Goal: Task Accomplishment & Management: Use online tool/utility

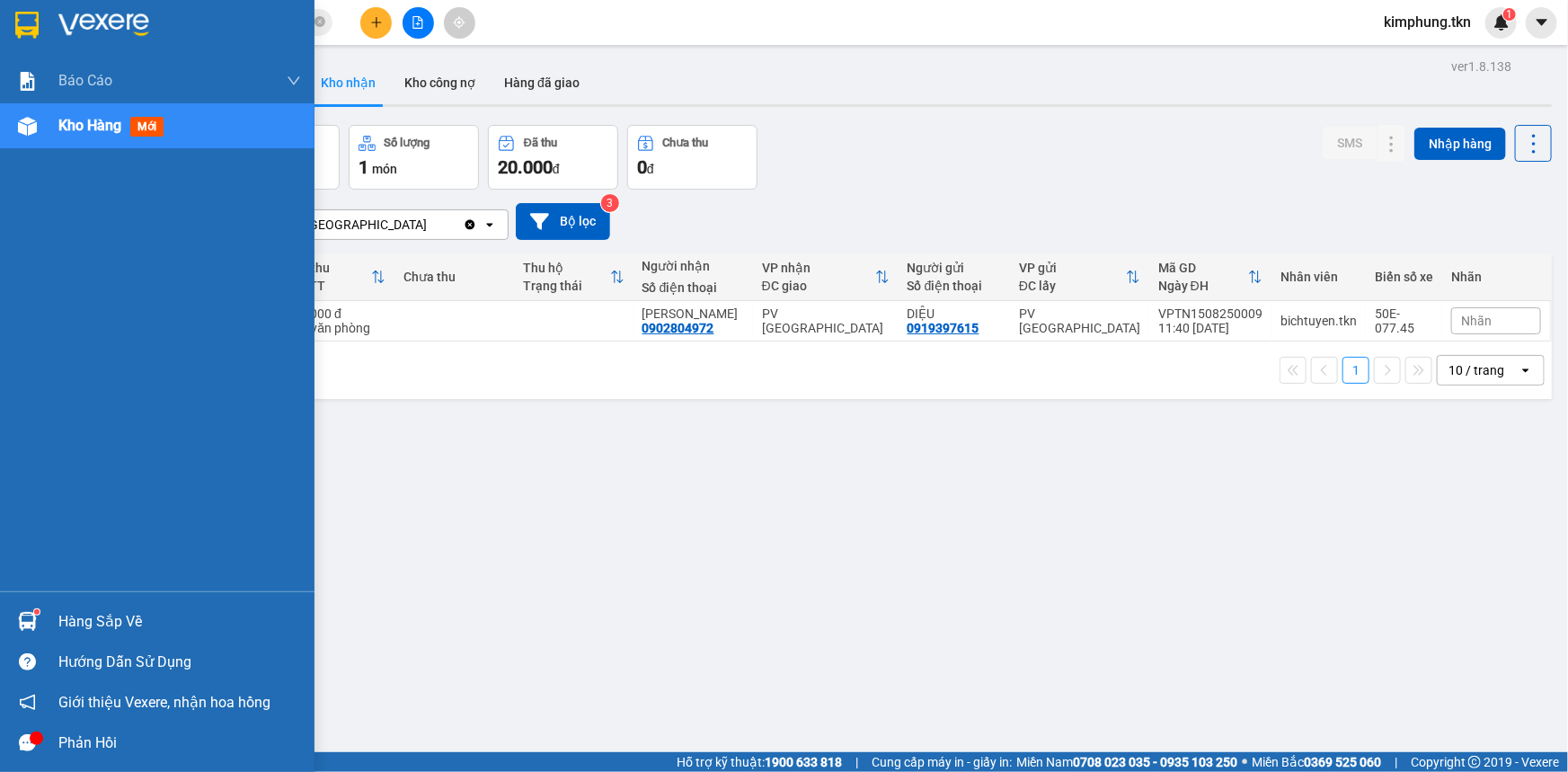
click at [80, 618] on div "Hàng sắp về" at bounding box center [180, 622] width 242 height 27
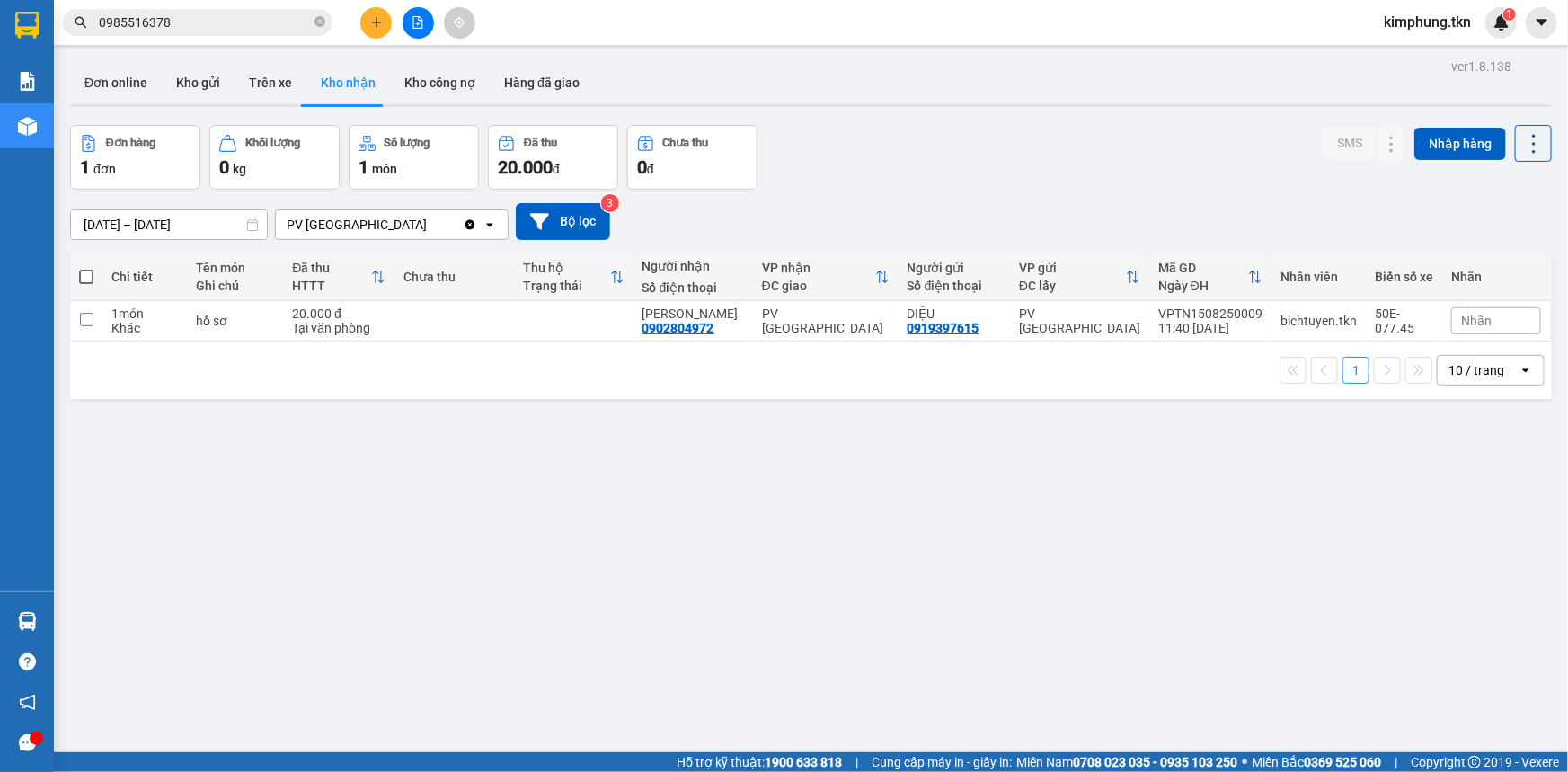
click at [950, 624] on section "Kết quả tìm kiếm ( 8 ) Bộ lọc Mã ĐH Trạng thái Món hàng Thu hộ Tổng cước Chưa c…" at bounding box center [784, 386] width 1568 height 772
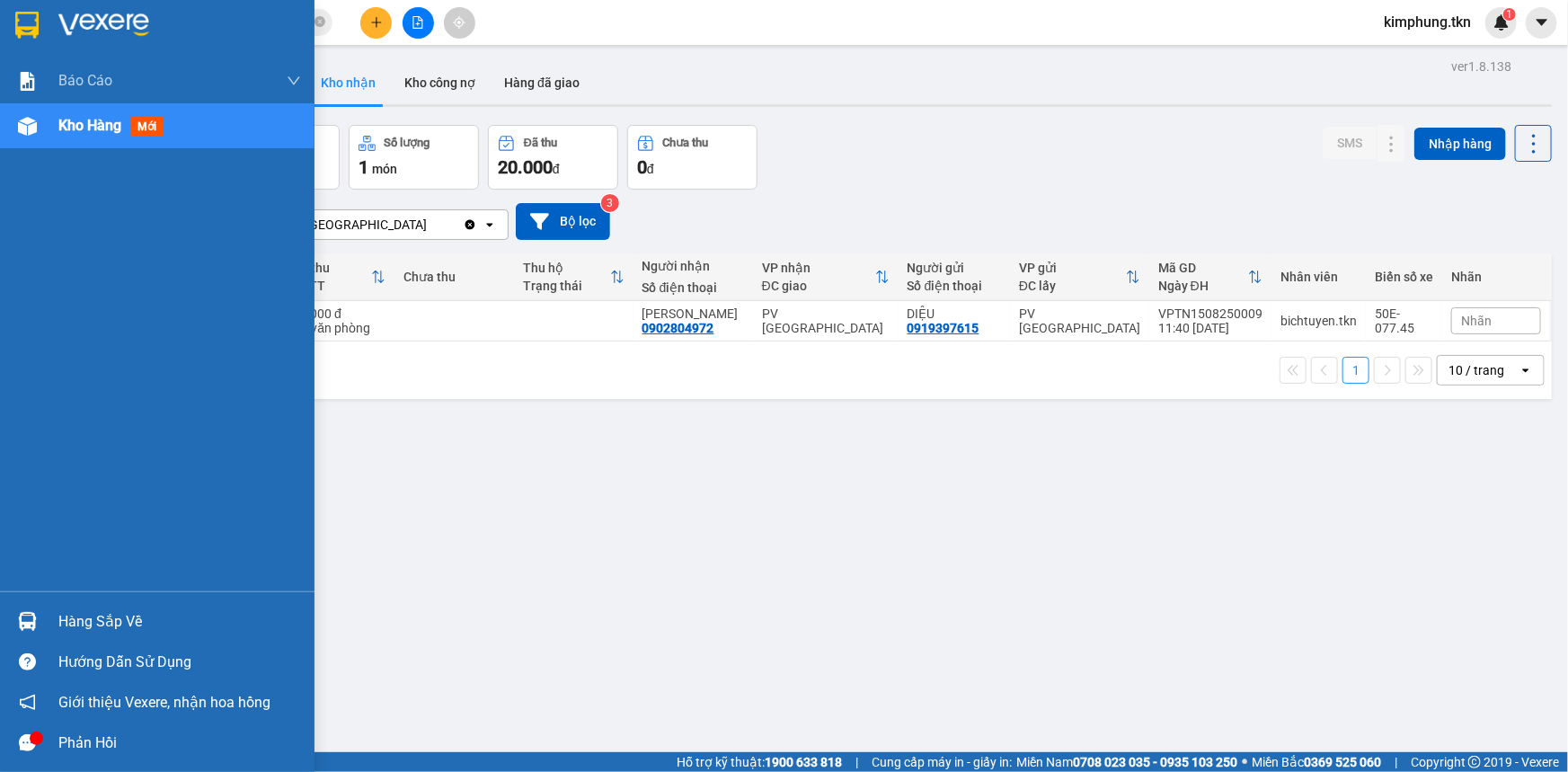
click at [117, 621] on div "Hàng sắp về" at bounding box center [180, 622] width 242 height 27
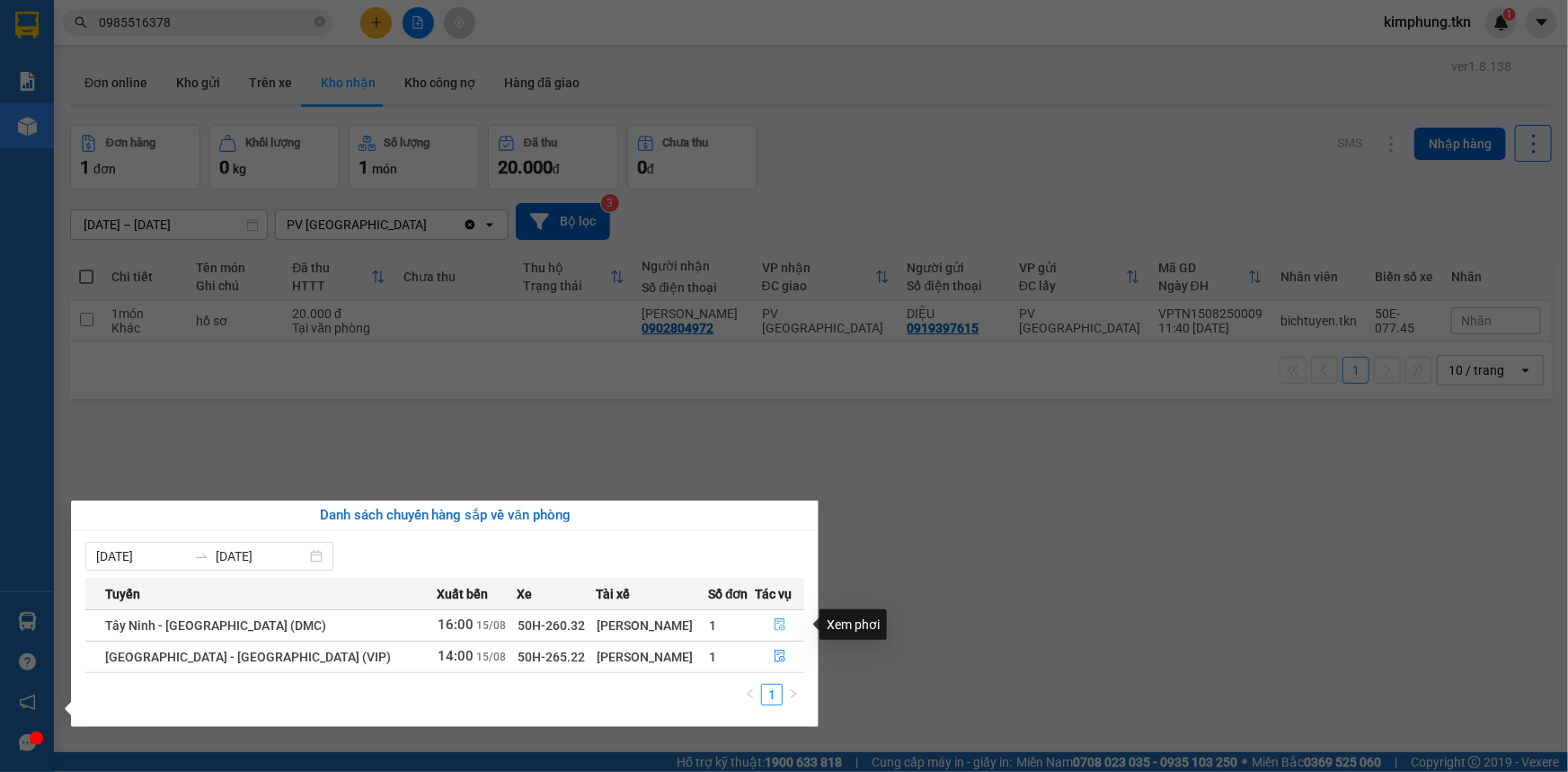
click at [774, 627] on icon "file-done" at bounding box center [779, 624] width 12 height 12
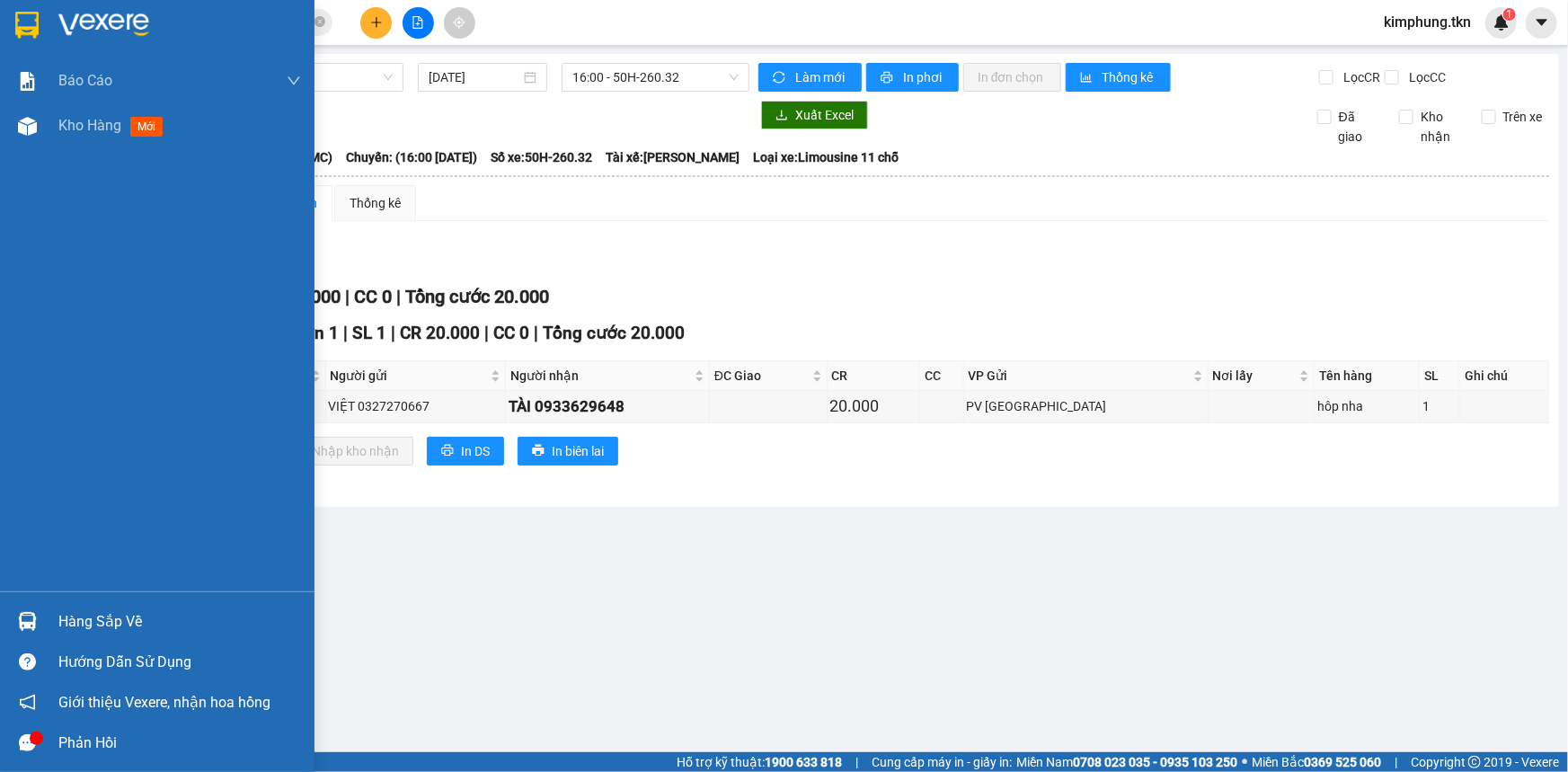
click at [70, 620] on div "Hàng sắp về" at bounding box center [180, 622] width 242 height 27
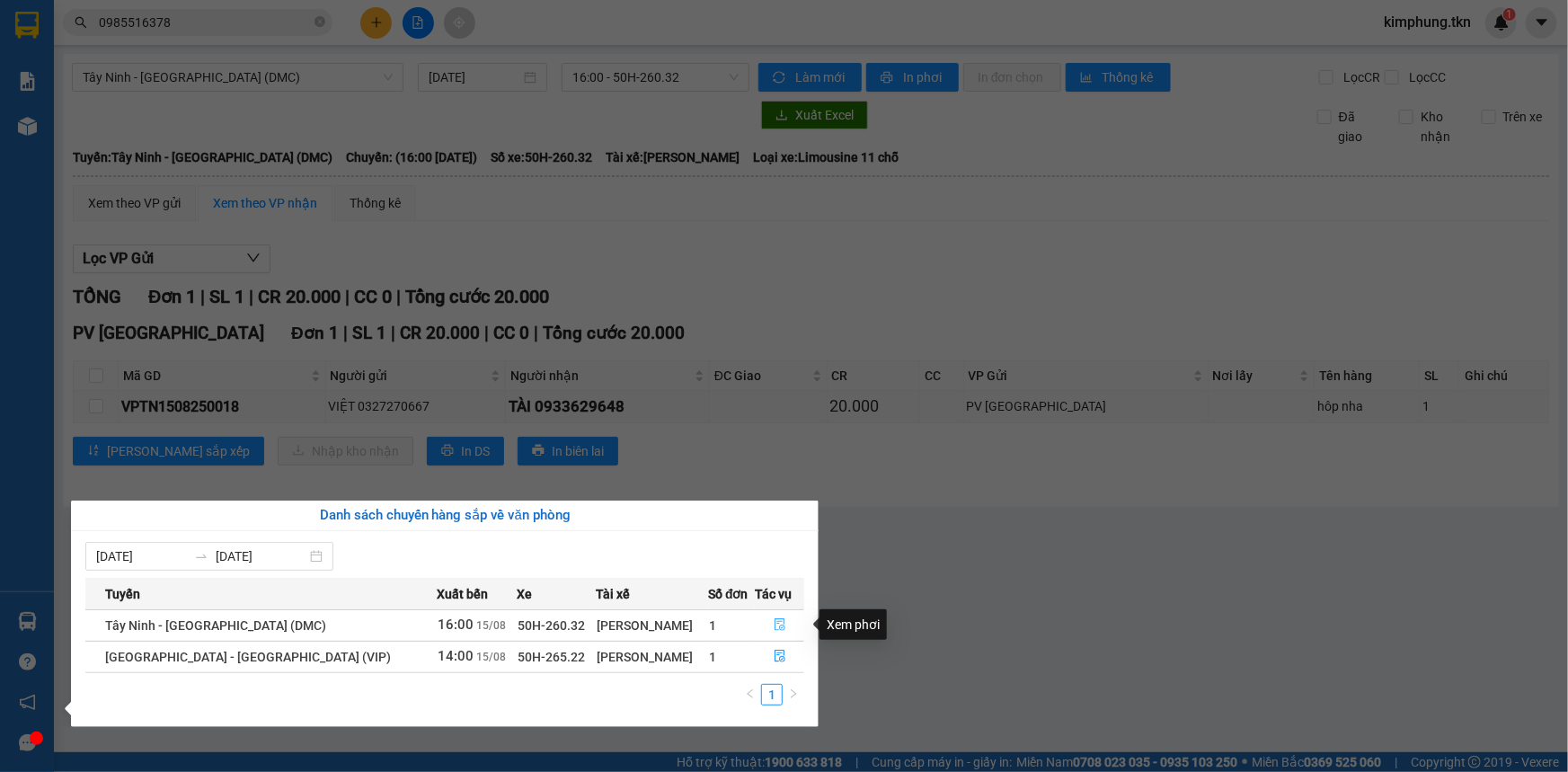
click at [776, 623] on icon "file-done" at bounding box center [779, 624] width 12 height 12
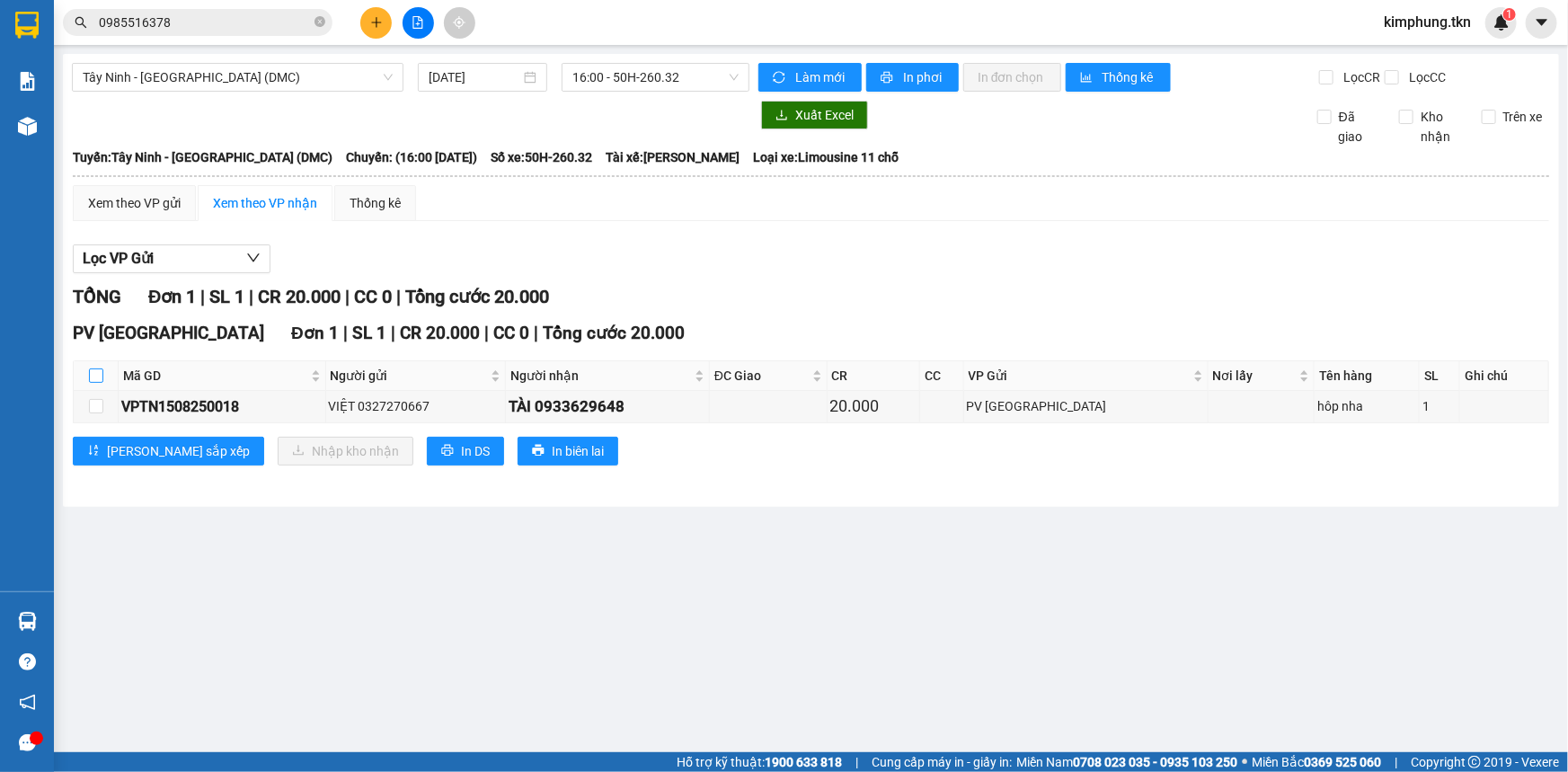
click at [94, 378] on input "checkbox" at bounding box center [95, 375] width 14 height 14
checkbox input "true"
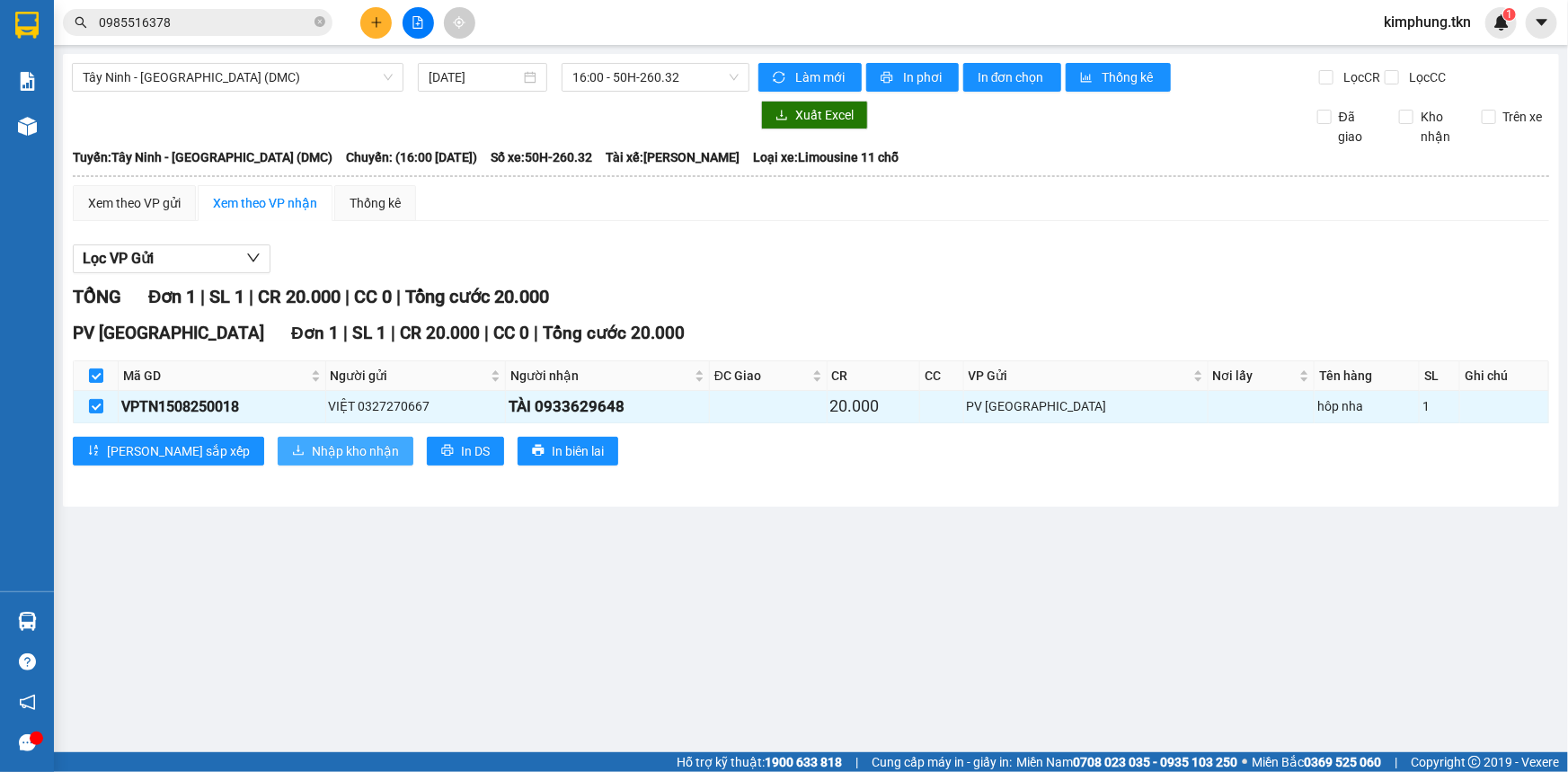
click at [311, 443] on span "Nhập kho nhận" at bounding box center [355, 450] width 88 height 20
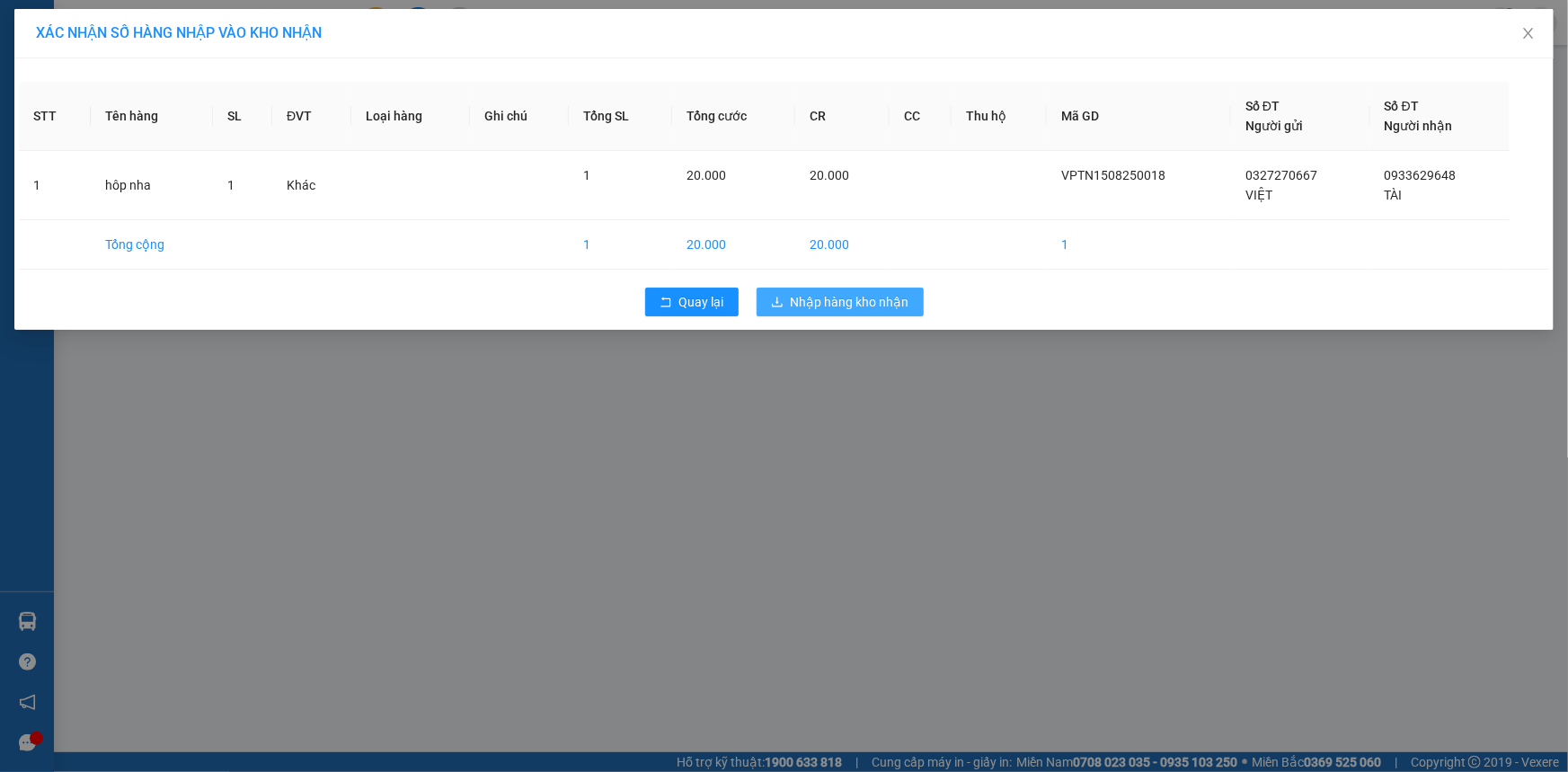
click at [895, 308] on span "Nhập hàng kho nhận" at bounding box center [849, 301] width 118 height 20
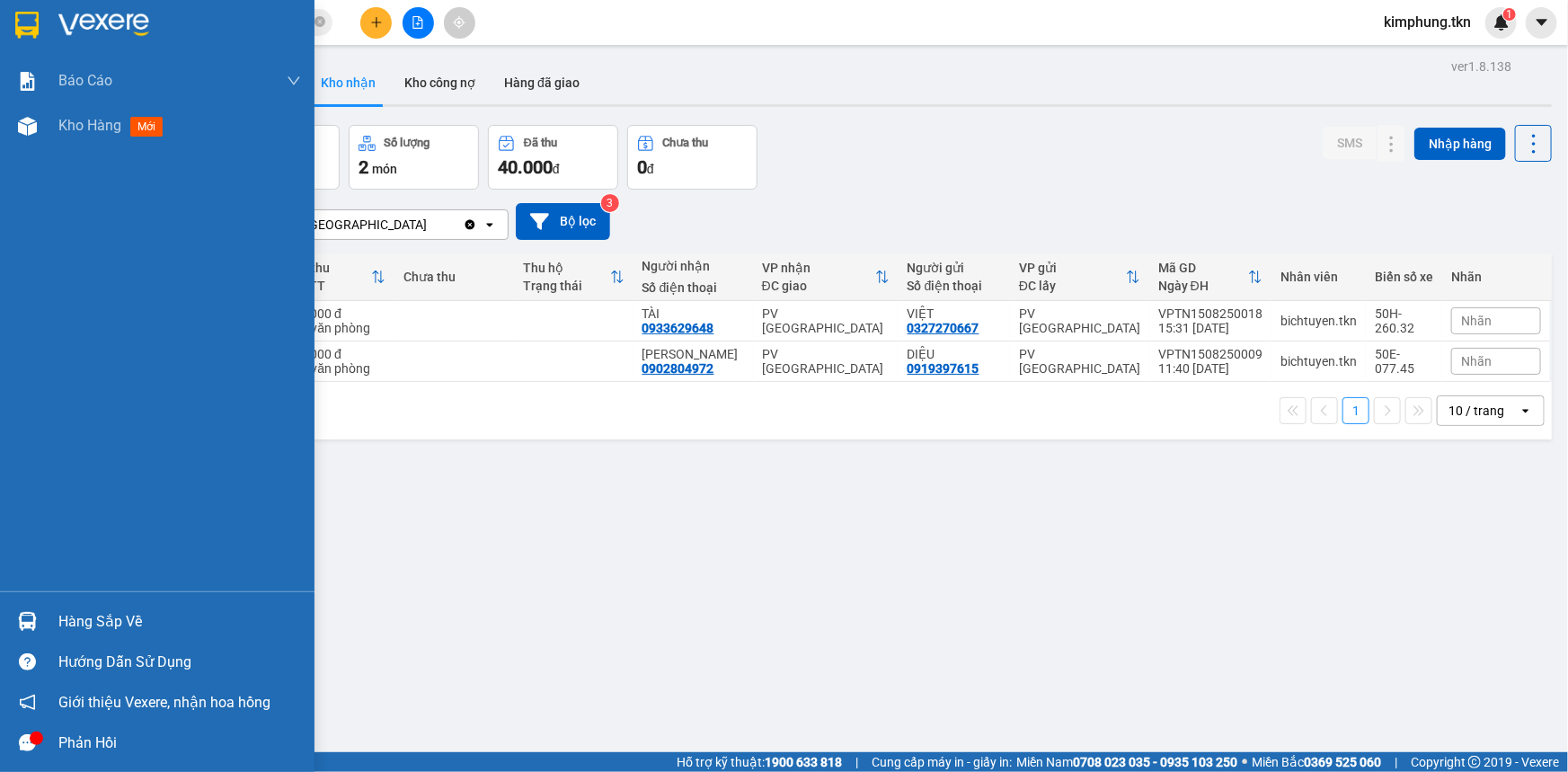
click at [97, 625] on div "Hàng sắp về" at bounding box center [180, 622] width 242 height 27
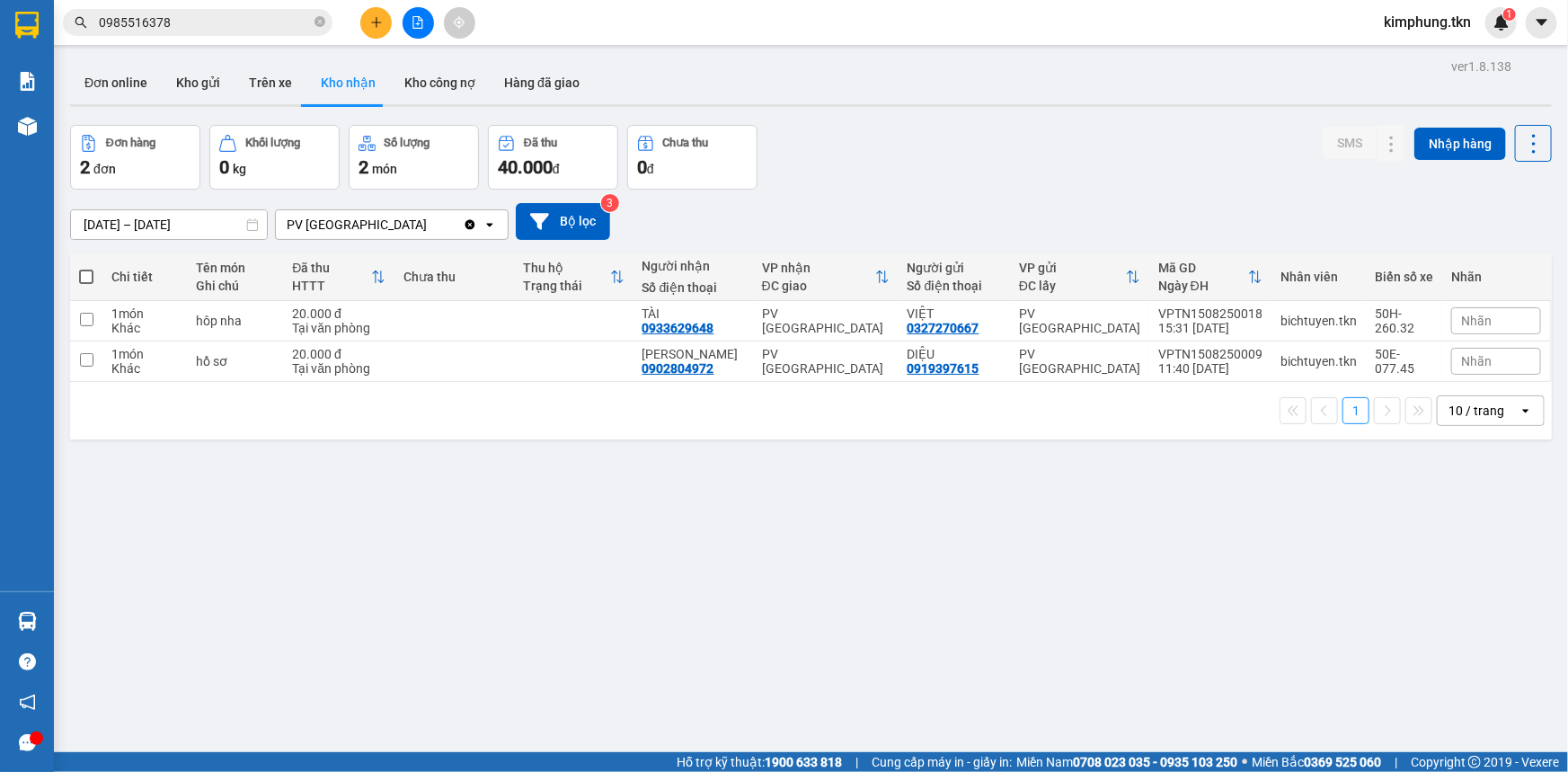
click at [914, 641] on section "Kết quả tìm kiếm ( 8 ) Bộ lọc Mã ĐH Trạng thái Món hàng Thu hộ Tổng cước Chưa c…" at bounding box center [784, 386] width 1568 height 772
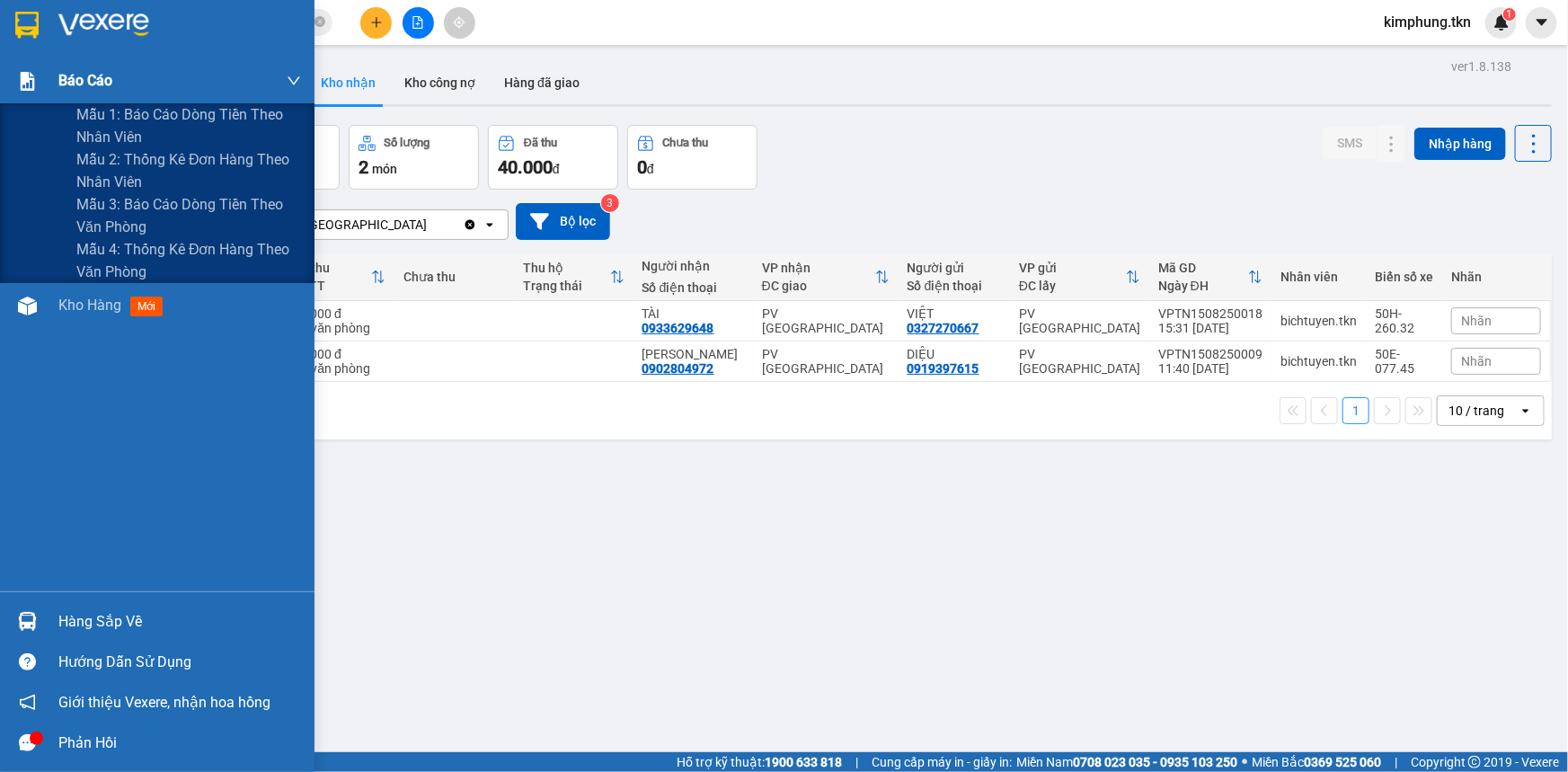
click at [72, 81] on span "Báo cáo" at bounding box center [86, 80] width 54 height 22
